Goal: Transaction & Acquisition: Purchase product/service

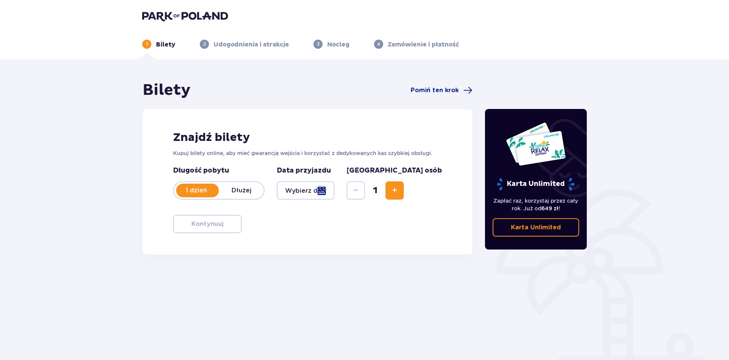
click at [335, 193] on div at bounding box center [306, 191] width 58 height 18
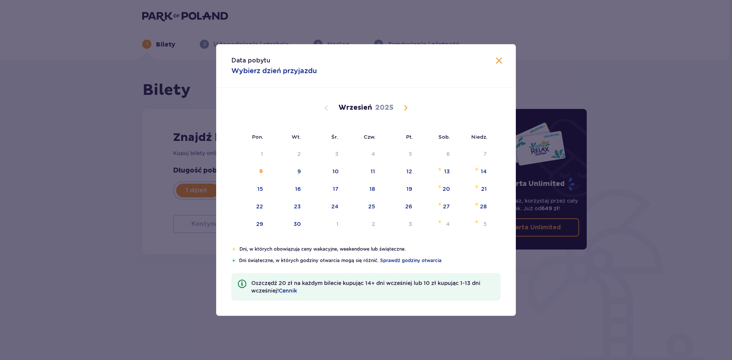
click at [406, 108] on span "Calendar" at bounding box center [405, 107] width 9 height 9
click at [404, 109] on span "Calendar" at bounding box center [405, 107] width 9 height 9
click at [262, 227] on div "29" at bounding box center [259, 224] width 7 height 8
type input "29.12.25"
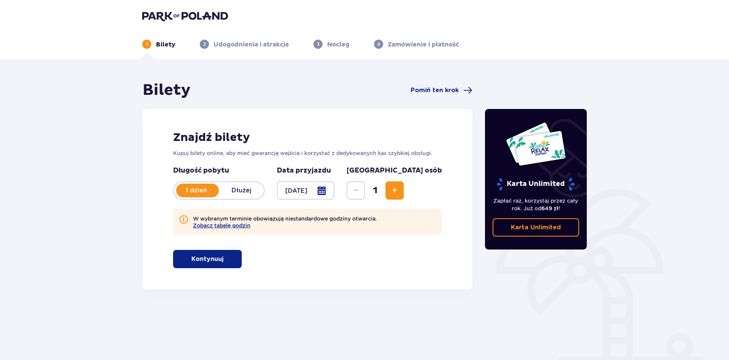
click at [160, 246] on div "Znajdź bilety Kupuj bilety online, aby mieć gwarancję wejścia i korzystać z ded…" at bounding box center [308, 199] width 330 height 181
click at [211, 259] on p "Kontynuuj" at bounding box center [207, 259] width 32 height 8
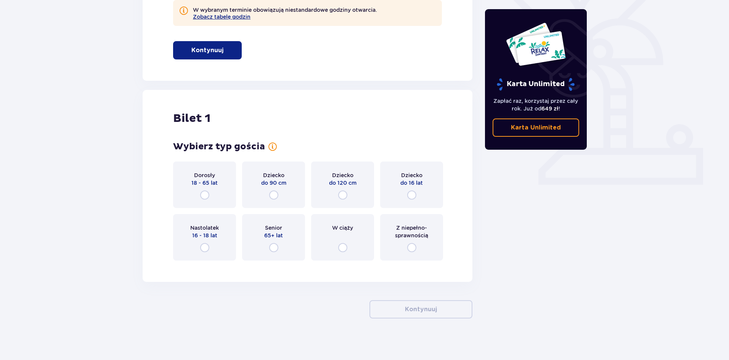
scroll to position [213, 0]
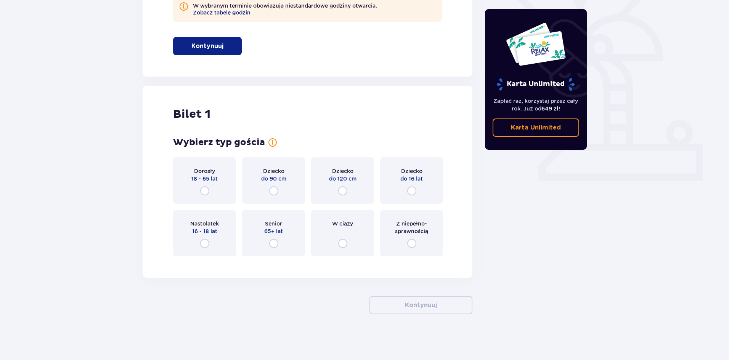
click at [202, 180] on p "18 - 65 lat" at bounding box center [204, 179] width 26 height 8
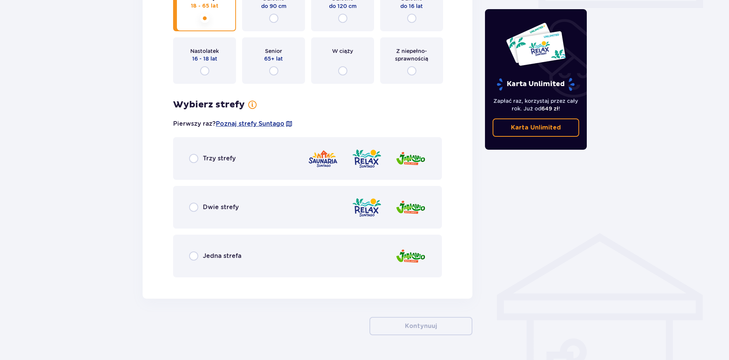
scroll to position [407, 0]
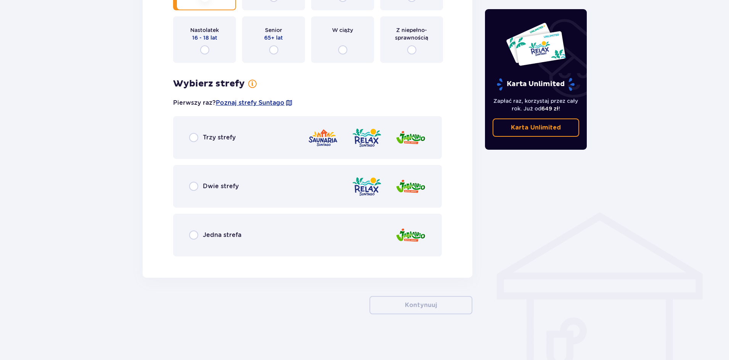
click at [242, 228] on div "Jedna strefa" at bounding box center [307, 235] width 269 height 43
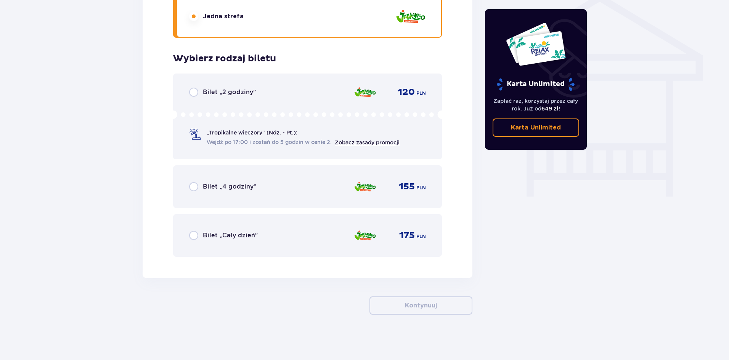
scroll to position [626, 0]
click at [263, 238] on div "Bilet „Cały dzień” 175 PLN" at bounding box center [307, 235] width 237 height 16
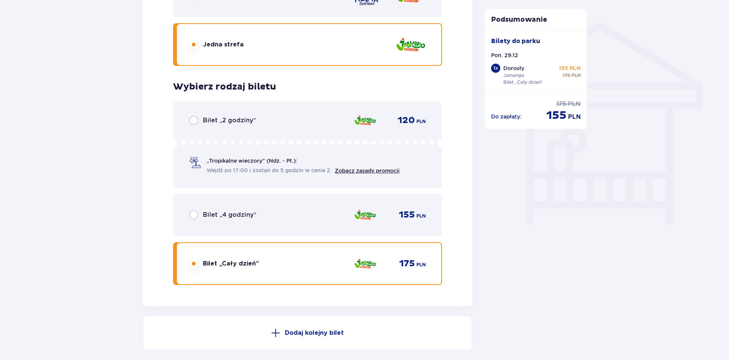
scroll to position [552, 0]
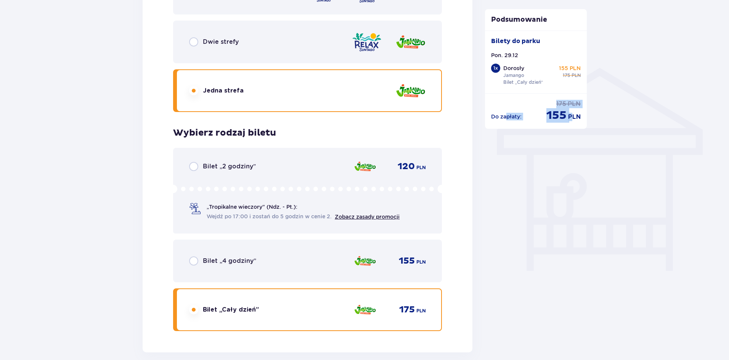
drag, startPoint x: 539, startPoint y: 116, endPoint x: 573, endPoint y: 116, distance: 33.9
click at [573, 116] on div "Do zapłaty : 175 PLN 155 PLN" at bounding box center [536, 111] width 90 height 23
click at [573, 116] on p "PLN" at bounding box center [574, 117] width 13 height 8
click at [573, 117] on p "PLN" at bounding box center [574, 117] width 13 height 8
drag, startPoint x: 538, startPoint y: 111, endPoint x: 590, endPoint y: 121, distance: 52.8
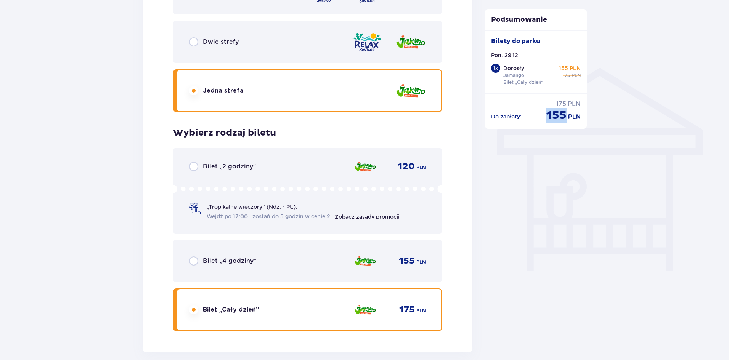
click at [585, 127] on div "Podsumowanie Bilety do parku Pon. 29.12 1 x Dorosły Jamango Bilet „Cały dzień” …" at bounding box center [536, 69] width 102 height 120
drag, startPoint x: 560, startPoint y: 67, endPoint x: 581, endPoint y: 64, distance: 21.1
click at [581, 64] on p "155 PLN" at bounding box center [570, 68] width 22 height 8
click at [581, 65] on p "155 PLN" at bounding box center [570, 68] width 22 height 8
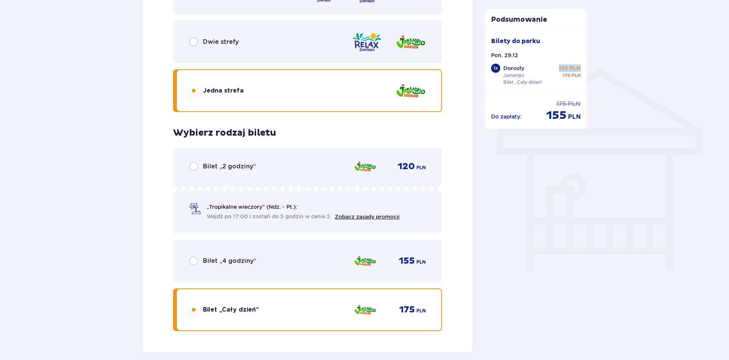
click at [580, 65] on p "155 PLN" at bounding box center [570, 68] width 22 height 8
click at [574, 71] on p "155 PLN" at bounding box center [570, 68] width 22 height 8
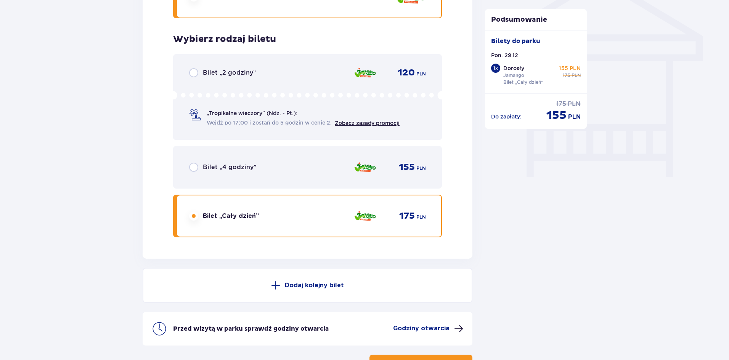
scroll to position [704, 0]
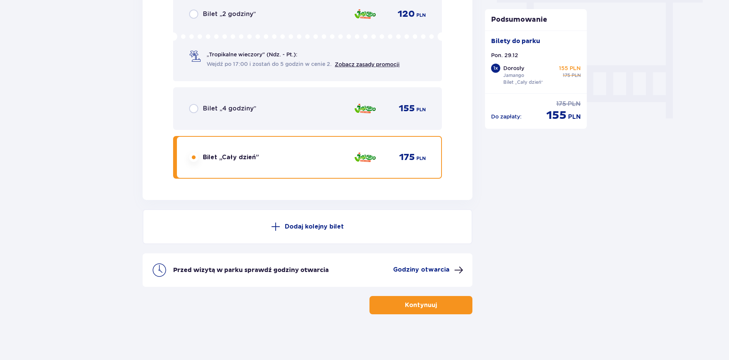
click at [411, 306] on p "Kontynuuj" at bounding box center [421, 305] width 32 height 8
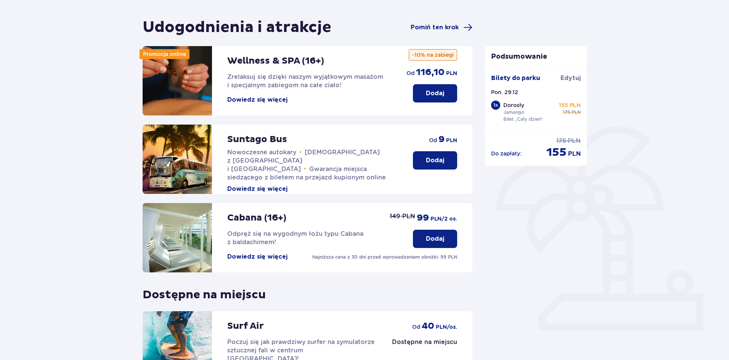
scroll to position [157, 0]
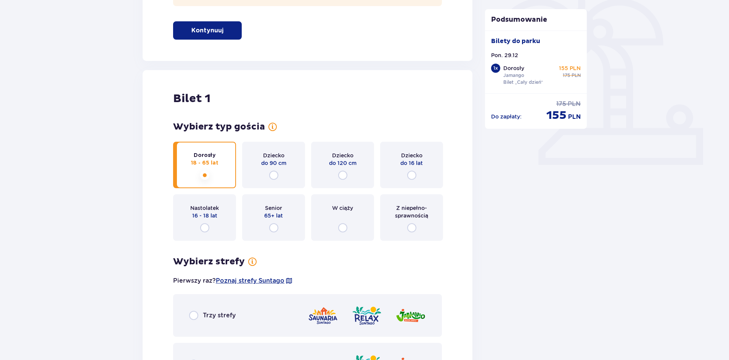
scroll to position [420, 0]
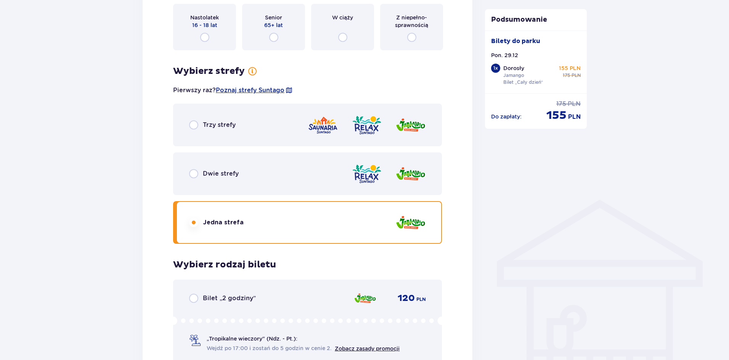
click at [285, 173] on div "Dwie strefy" at bounding box center [307, 174] width 269 height 43
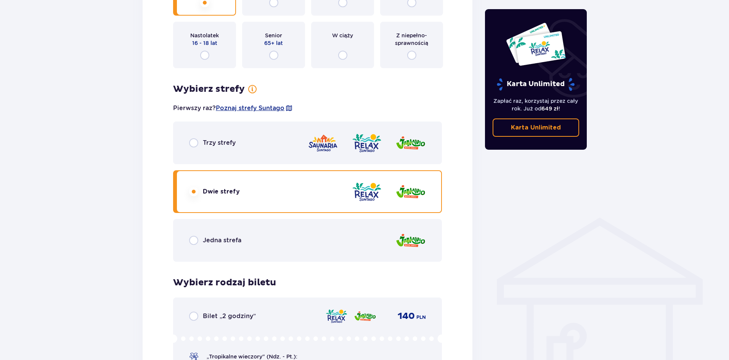
scroll to position [397, 0]
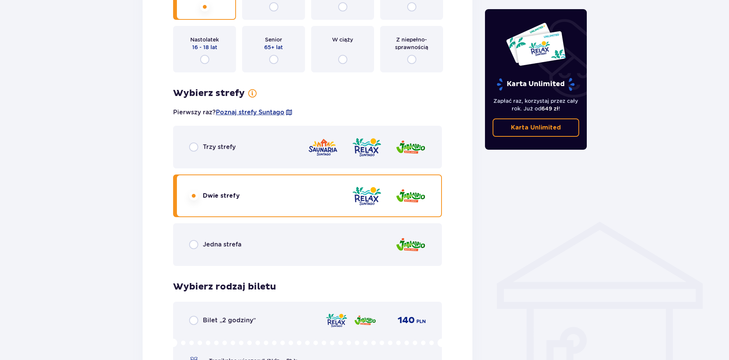
click at [317, 237] on div "Jedna strefa" at bounding box center [307, 245] width 269 height 43
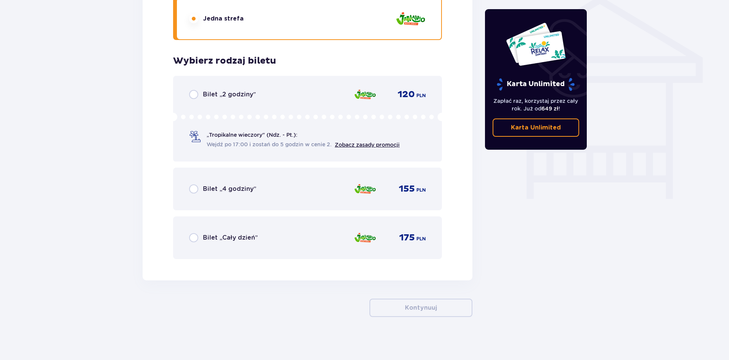
scroll to position [626, 0]
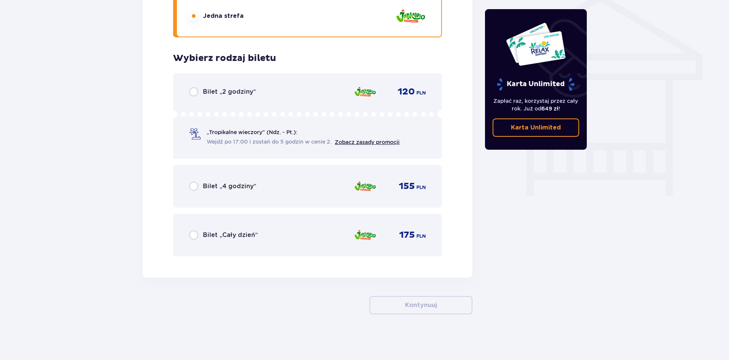
click at [265, 238] on div "Bilet „Cały dzień” 175 PLN" at bounding box center [307, 235] width 237 height 16
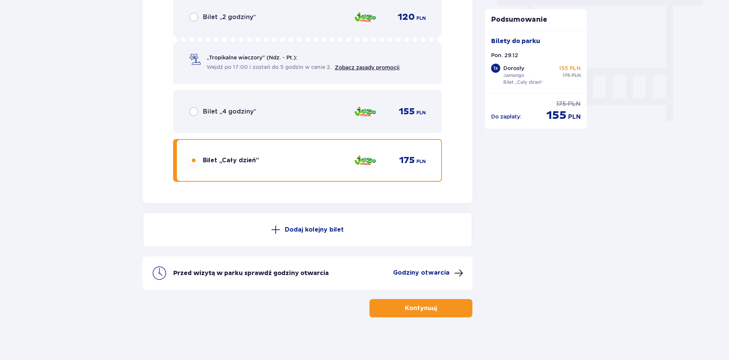
scroll to position [704, 0]
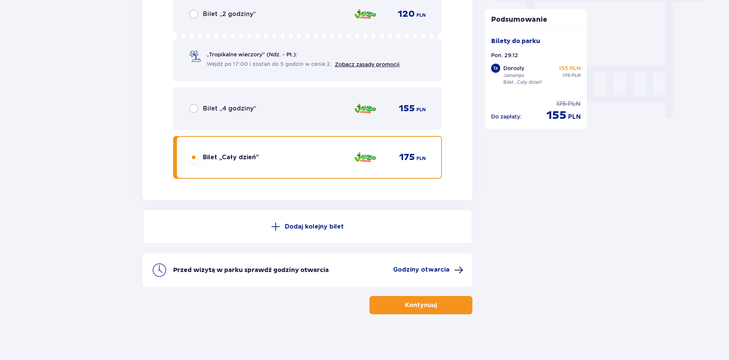
click at [416, 303] on p "Kontynuuj" at bounding box center [421, 305] width 32 height 8
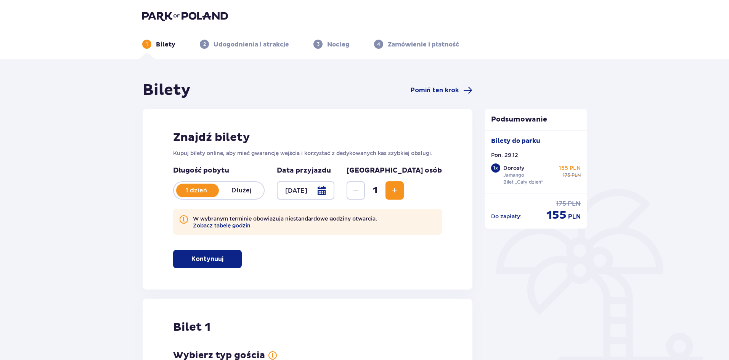
click at [164, 25] on div "1 Bilety 2 Udogodnienia i atrakcje 3 Nocleg 4 Zamówienie i płatność" at bounding box center [364, 34] width 457 height 27
click at [162, 18] on img at bounding box center [185, 16] width 86 height 11
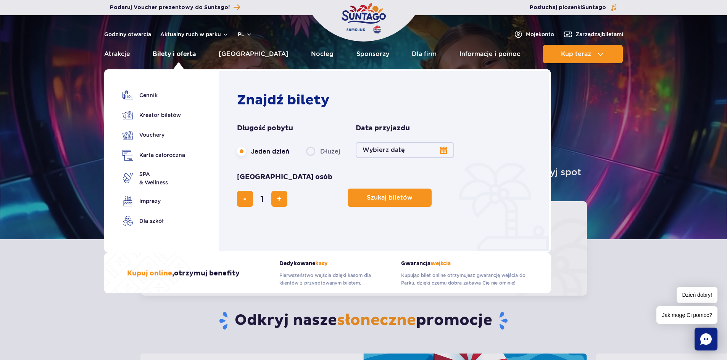
click at [177, 55] on link "Bilety i oferta" at bounding box center [174, 54] width 43 height 18
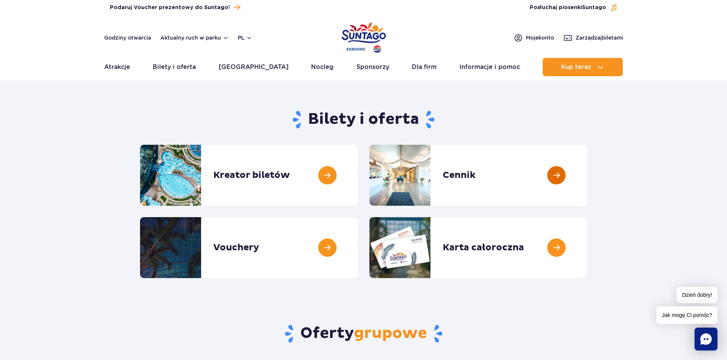
click at [587, 180] on link at bounding box center [587, 175] width 0 height 61
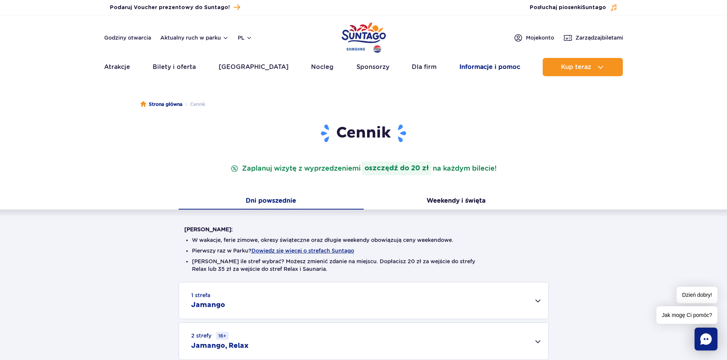
click at [470, 65] on link "Informacje i pomoc" at bounding box center [489, 67] width 61 height 18
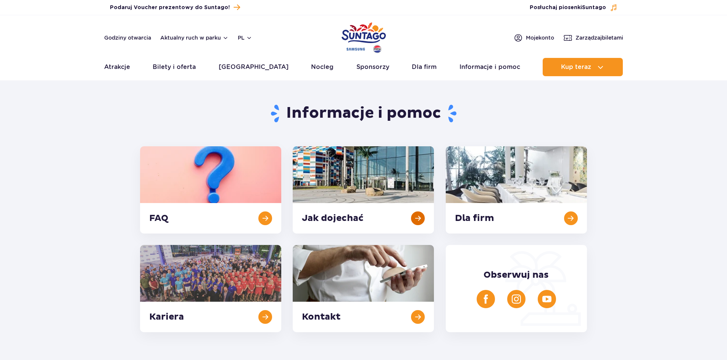
click at [362, 209] on link at bounding box center [363, 189] width 141 height 87
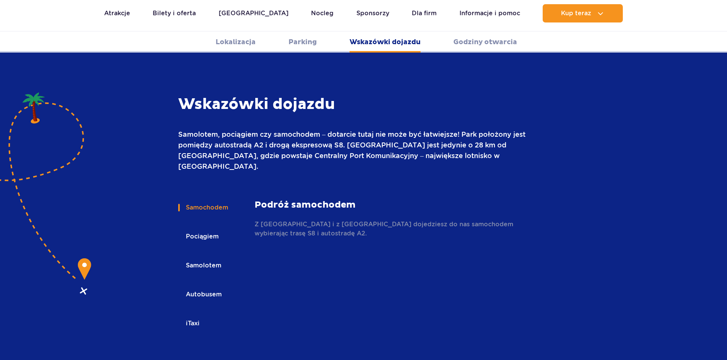
scroll to position [1015, 0]
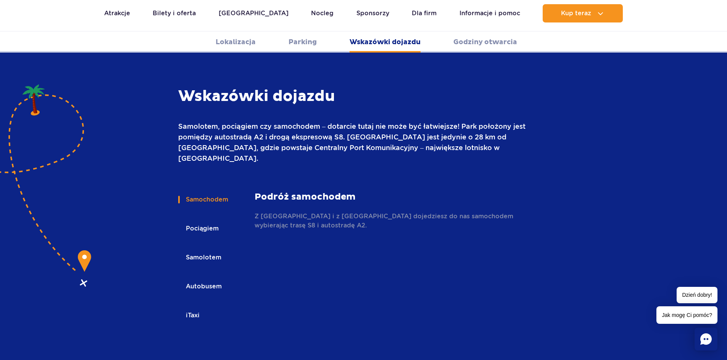
click at [213, 220] on button "Pociągiem" at bounding box center [201, 228] width 47 height 17
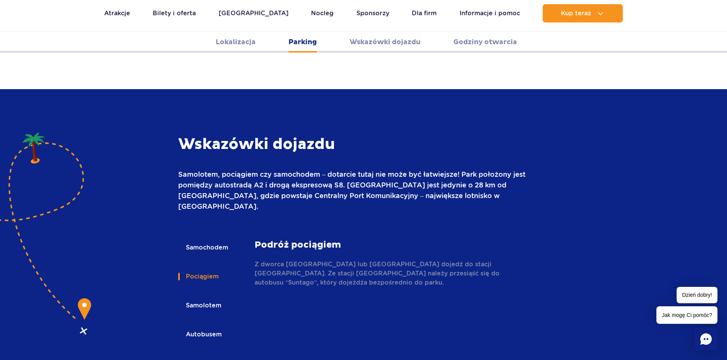
scroll to position [862, 0]
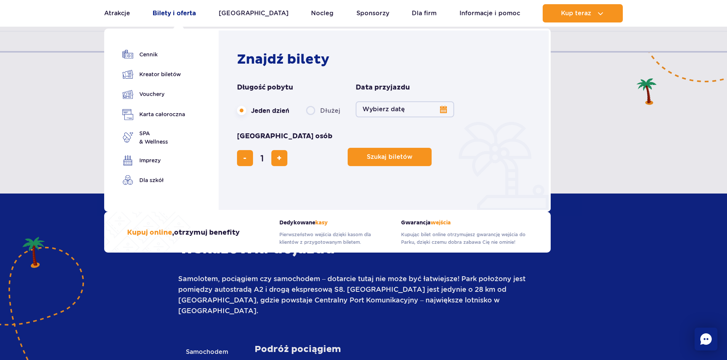
click at [176, 19] on link "Bilety i oferta" at bounding box center [174, 13] width 43 height 18
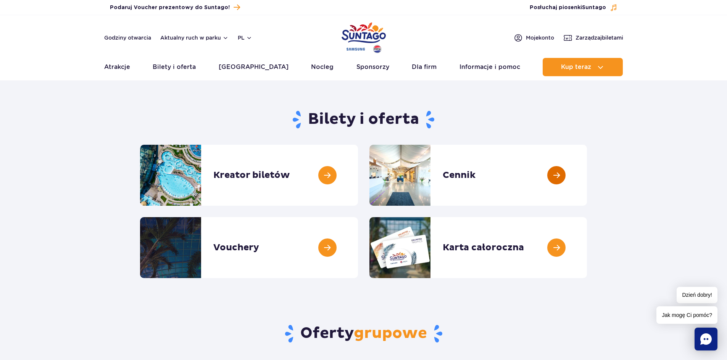
click at [587, 191] on link at bounding box center [587, 175] width 0 height 61
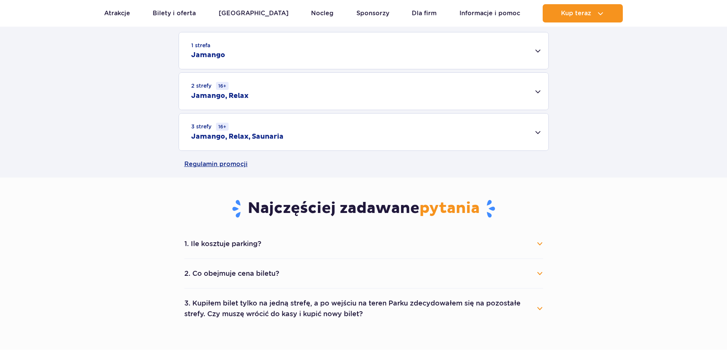
scroll to position [343, 0]
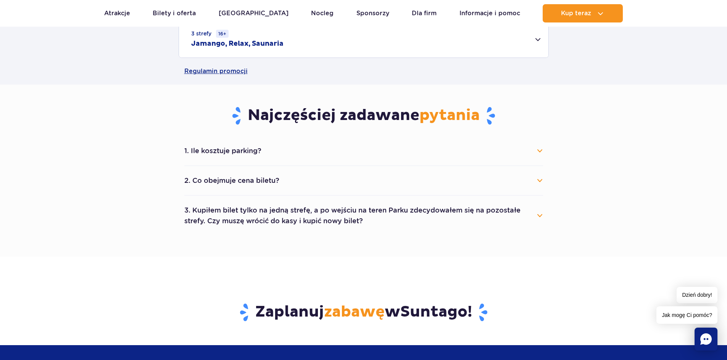
click at [264, 156] on button "1. Ile kosztuje parking?" at bounding box center [363, 151] width 359 height 17
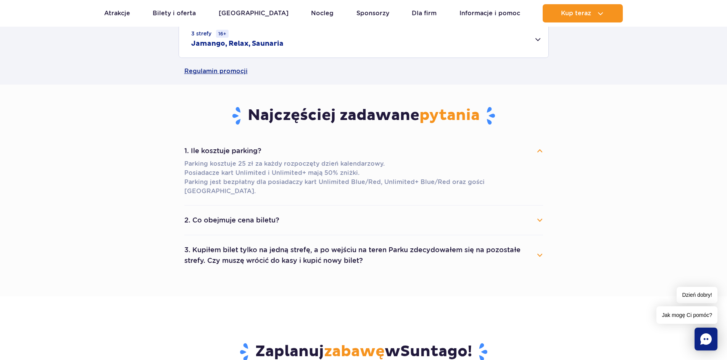
click at [259, 212] on button "2. Co obejmuje cena biletu?" at bounding box center [363, 220] width 359 height 17
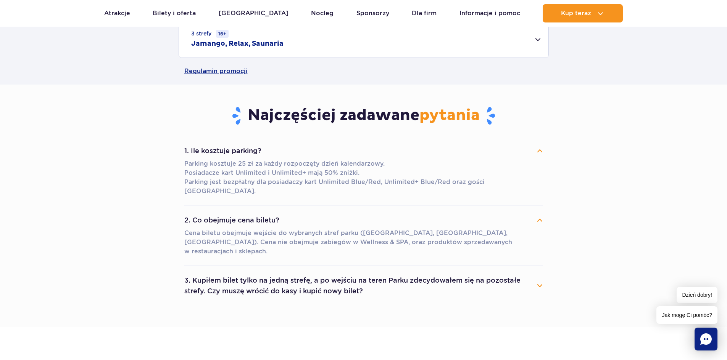
click at [259, 212] on button "2. Co obejmuje cena biletu?" at bounding box center [363, 220] width 359 height 17
